Goal: Complete application form

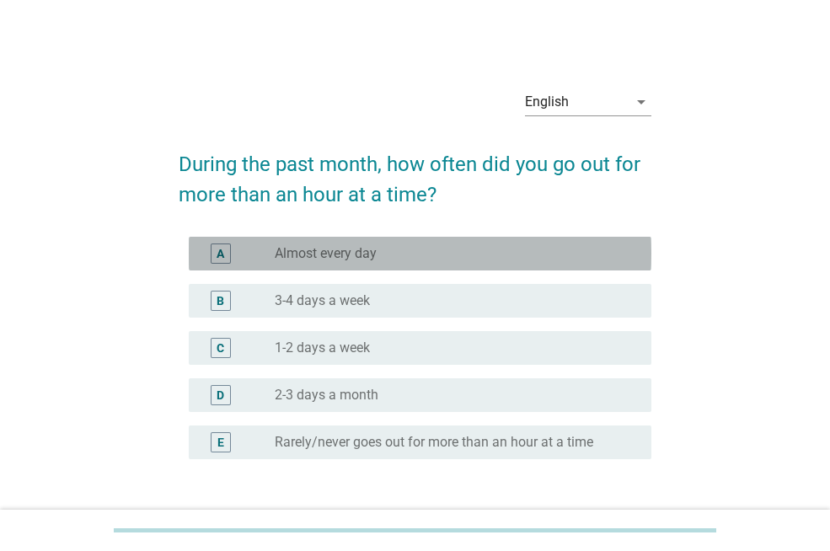
click at [391, 242] on div "A radio_button_unchecked Almost every day" at bounding box center [420, 254] width 462 height 34
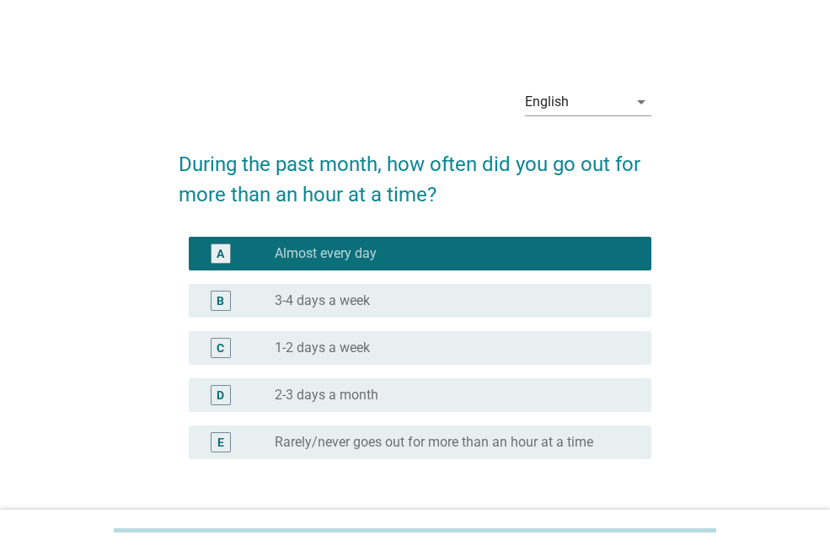
scroll to position [125, 0]
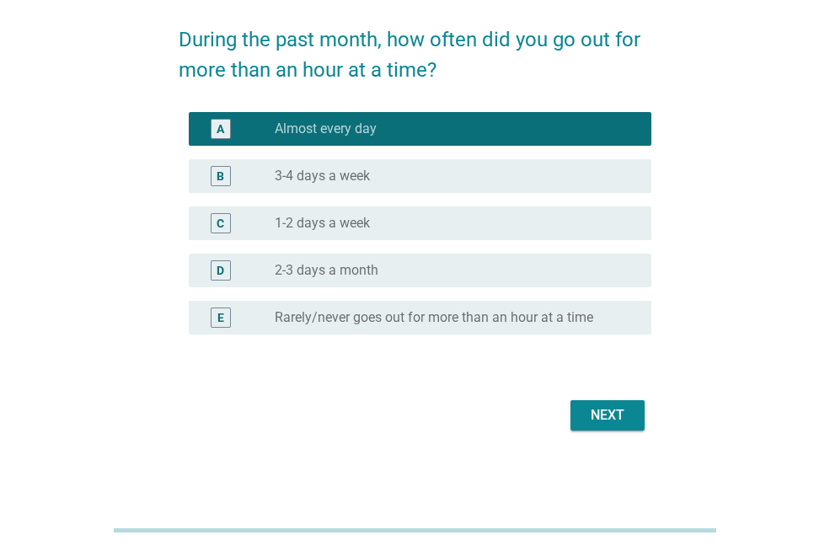
click at [595, 419] on div "Next" at bounding box center [607, 415] width 47 height 20
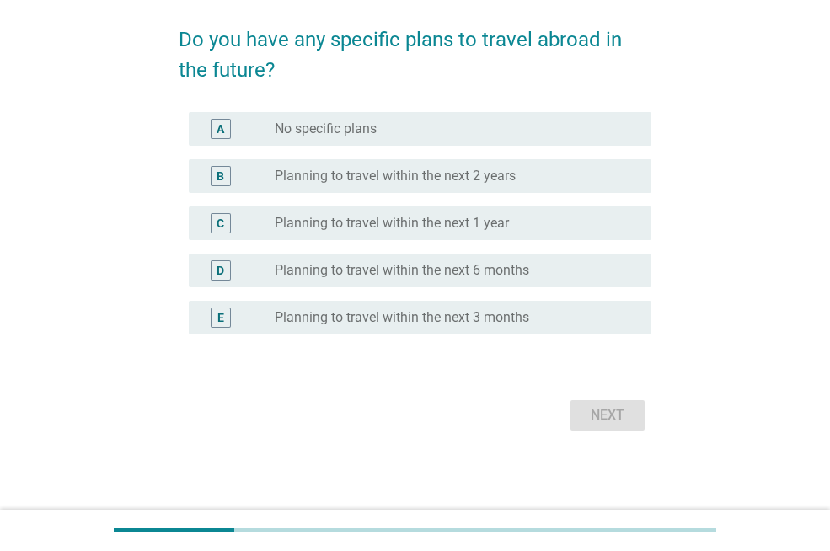
scroll to position [0, 0]
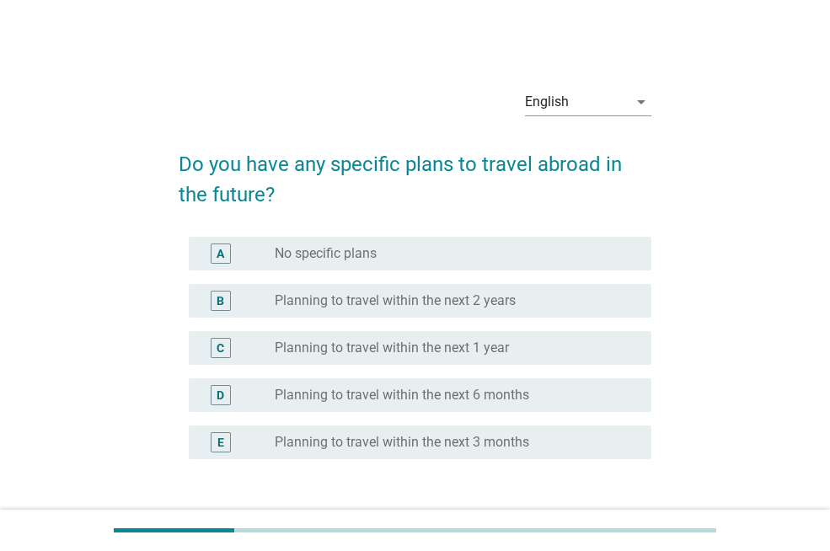
click at [402, 298] on label "Planning to travel within the next 2 years" at bounding box center [395, 300] width 241 height 17
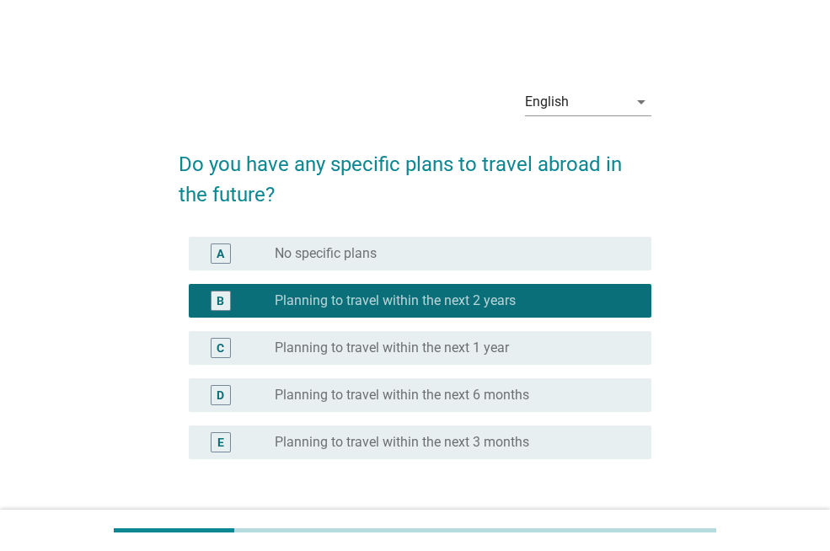
scroll to position [84, 0]
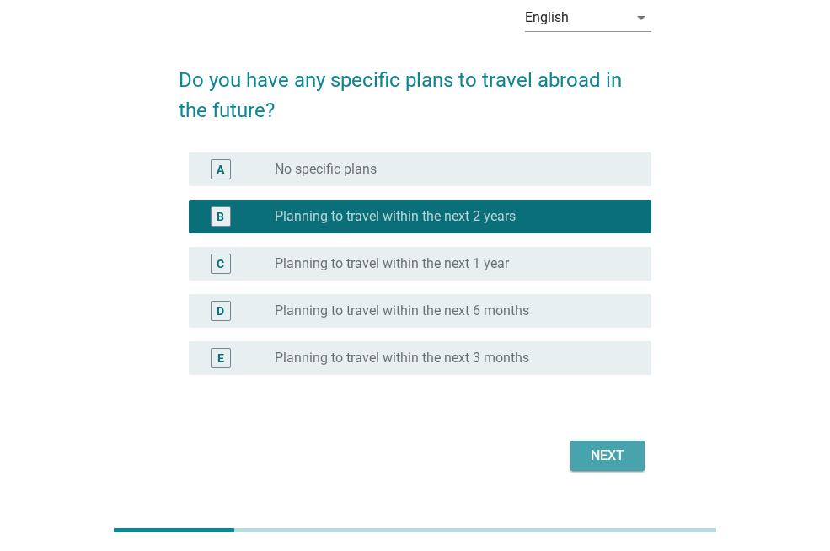
click at [588, 448] on div "Next" at bounding box center [607, 456] width 47 height 20
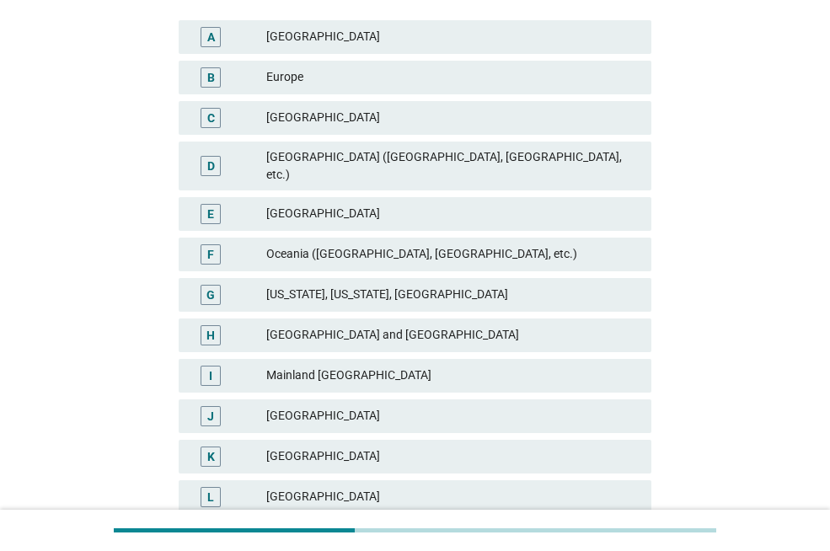
scroll to position [337, 0]
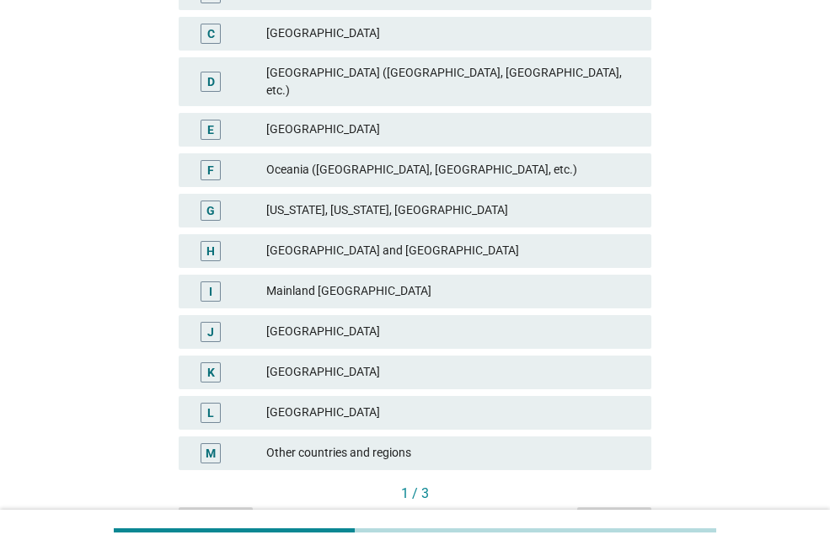
click at [442, 405] on div "[GEOGRAPHIC_DATA]" at bounding box center [451, 413] width 371 height 20
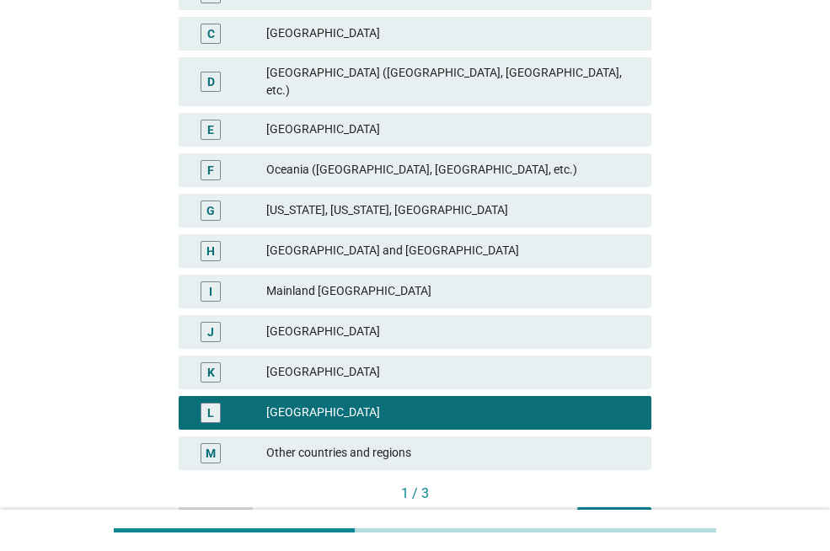
click at [446, 362] on div "[GEOGRAPHIC_DATA]" at bounding box center [451, 372] width 371 height 20
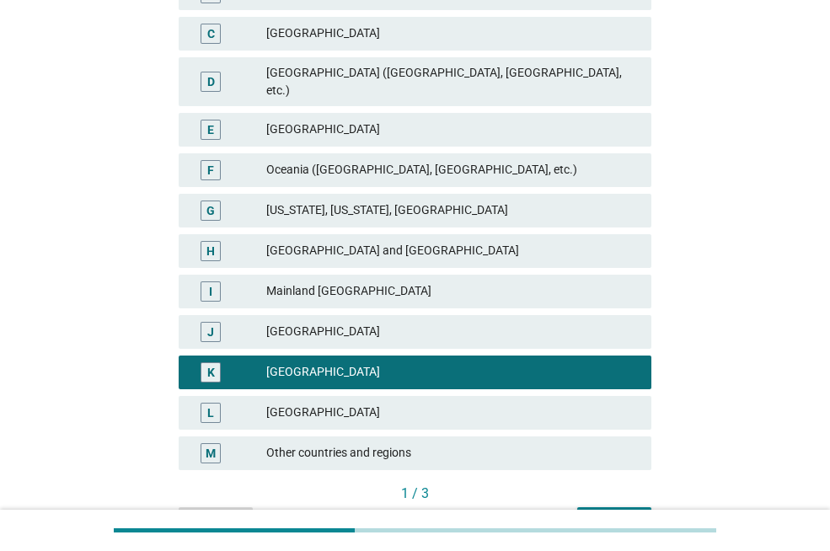
click at [443, 403] on div "[GEOGRAPHIC_DATA]" at bounding box center [451, 413] width 371 height 20
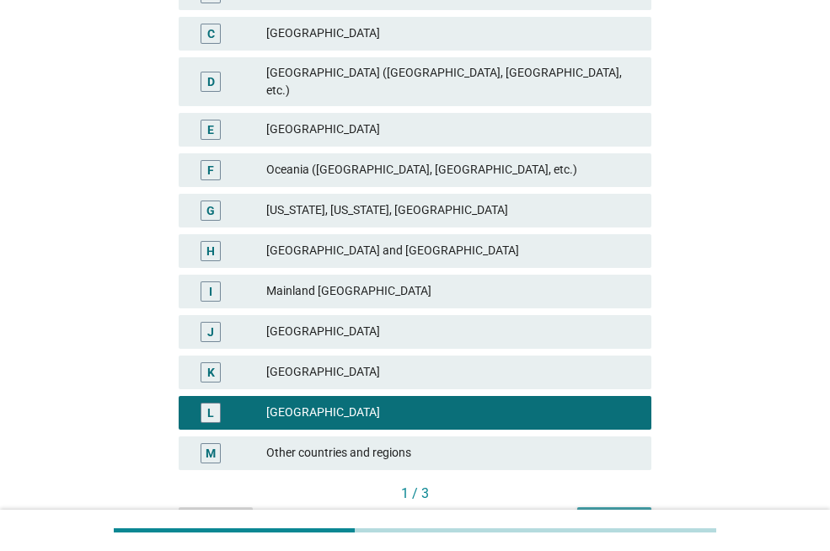
click at [629, 507] on button "Next" at bounding box center [614, 522] width 74 height 30
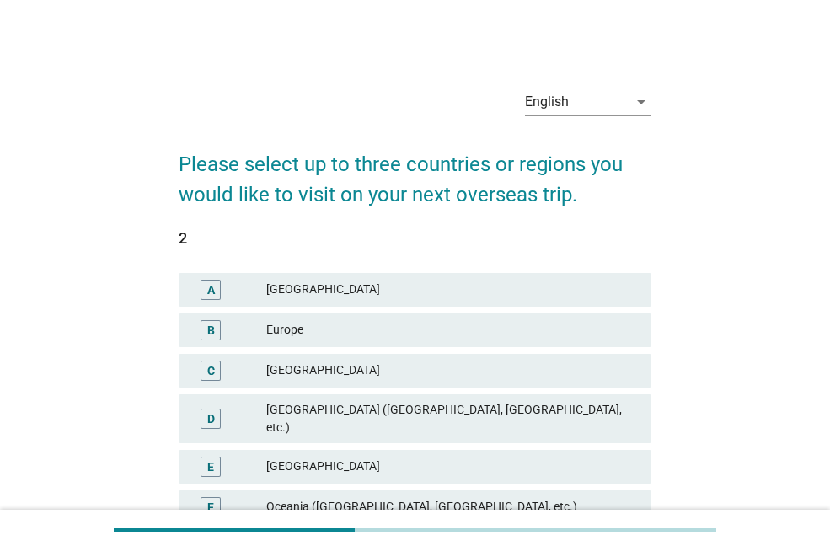
scroll to position [421, 0]
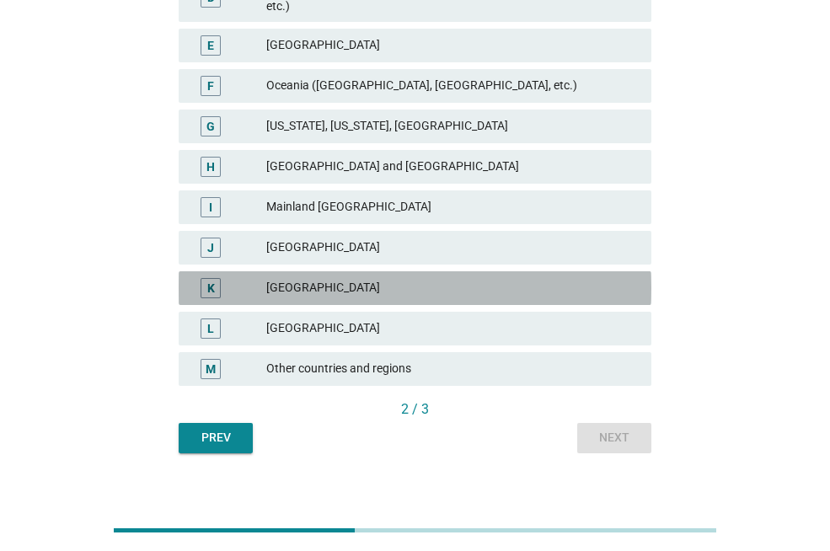
click at [337, 271] on div "K [GEOGRAPHIC_DATA]" at bounding box center [415, 288] width 473 height 34
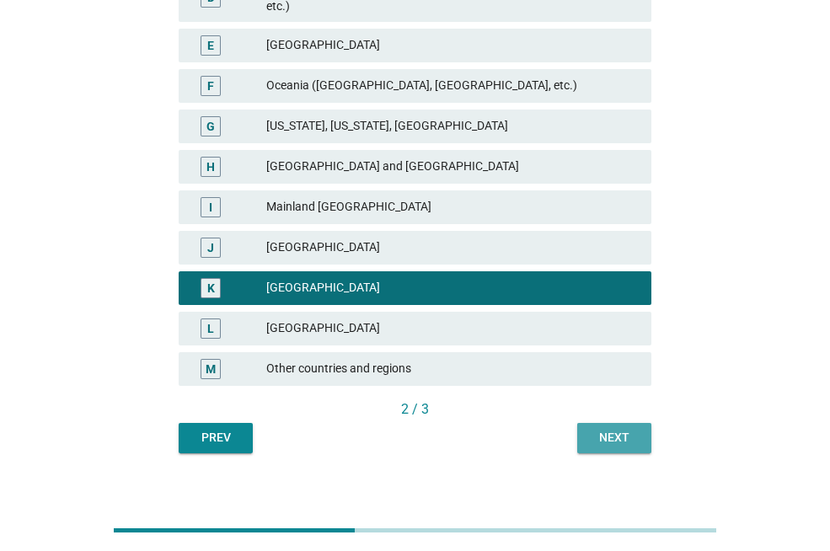
click at [631, 433] on button "Next" at bounding box center [614, 438] width 74 height 30
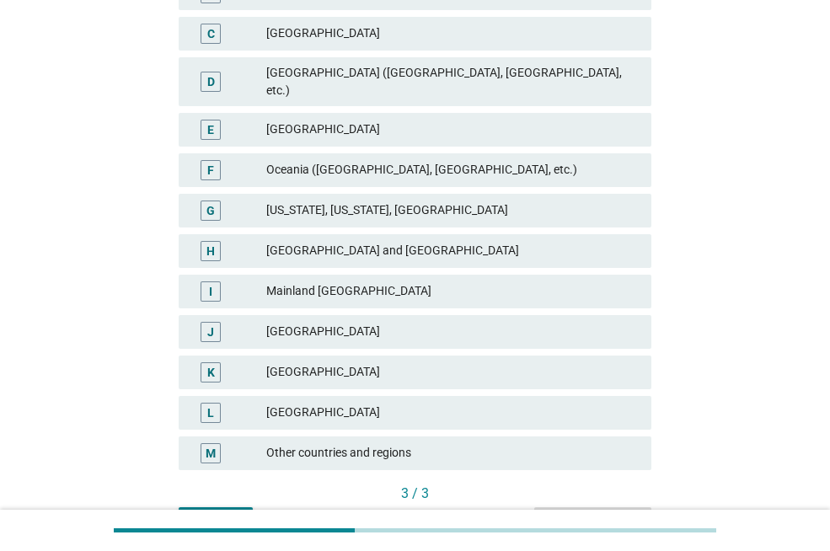
scroll to position [253, 0]
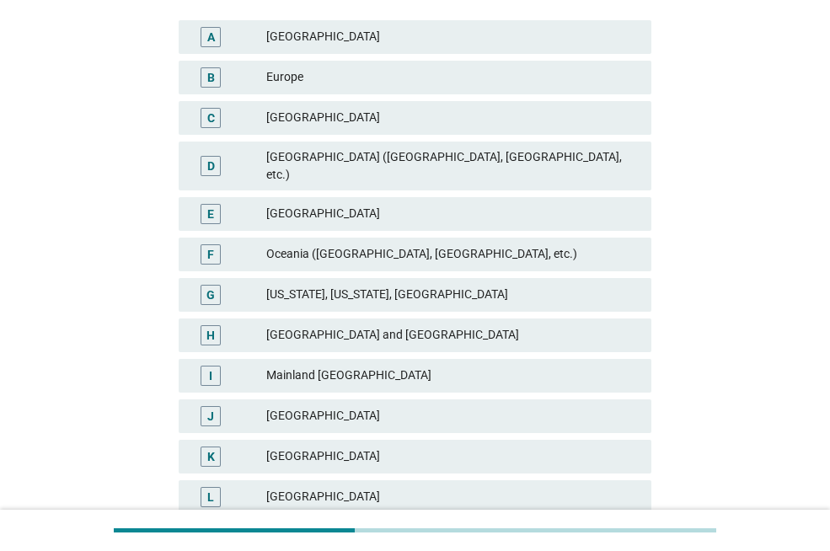
click at [437, 88] on div "B Europe" at bounding box center [415, 78] width 473 height 34
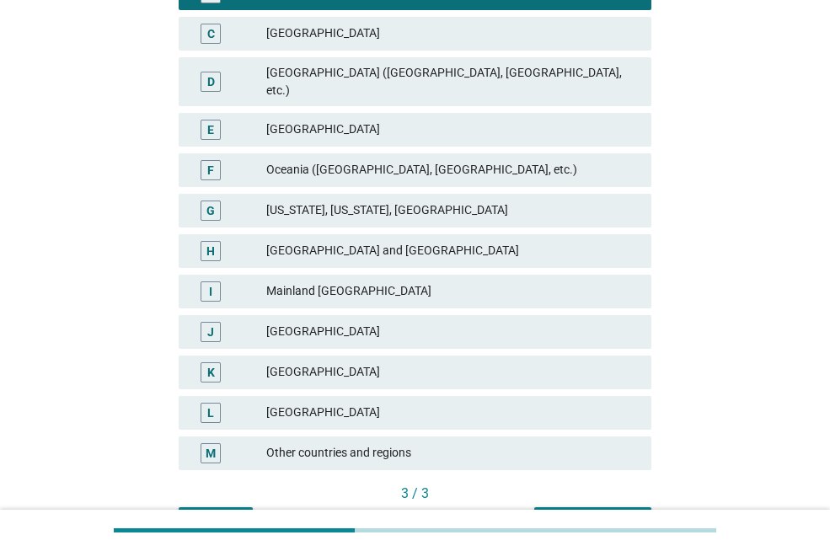
scroll to position [421, 0]
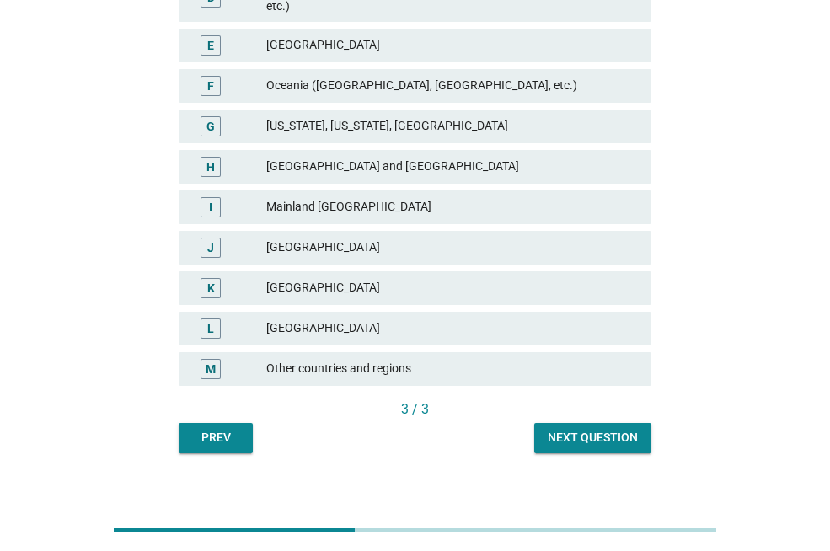
click at [612, 429] on div "Next question" at bounding box center [592, 438] width 90 height 18
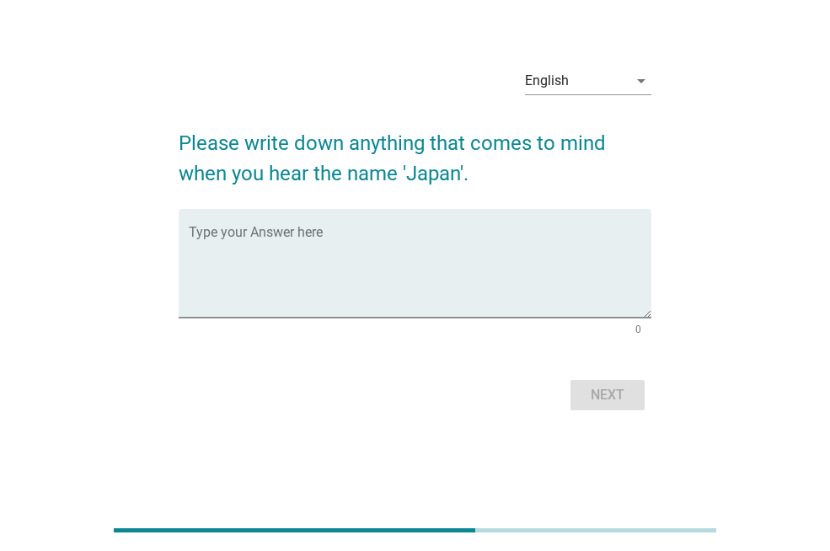
scroll to position [0, 0]
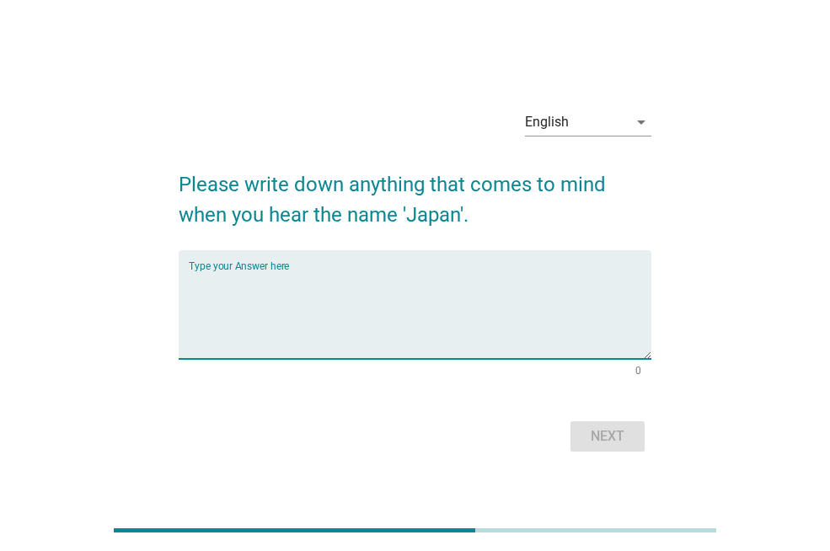
click at [450, 326] on textarea "Type your Answer here" at bounding box center [420, 314] width 462 height 88
